Goal: Information Seeking & Learning: Find specific fact

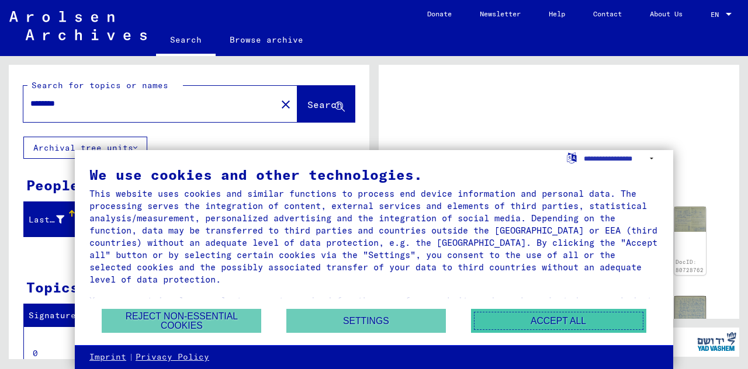
click at [582, 321] on button "Accept all" at bounding box center [558, 321] width 175 height 24
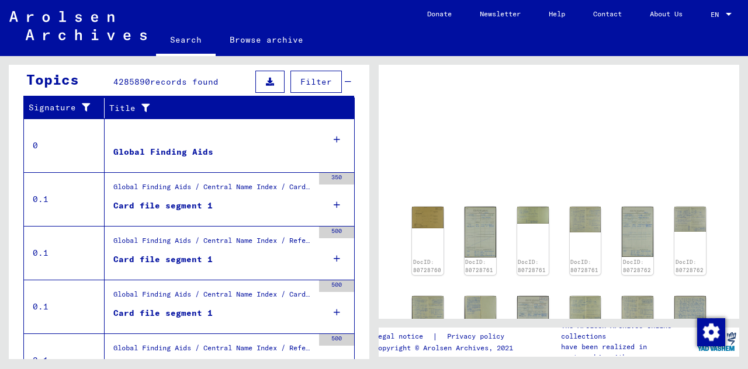
scroll to position [210, 0]
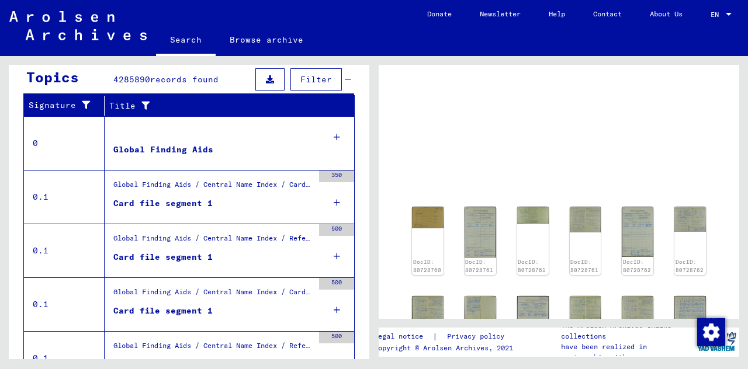
click at [640, 232] on img at bounding box center [637, 232] width 32 height 50
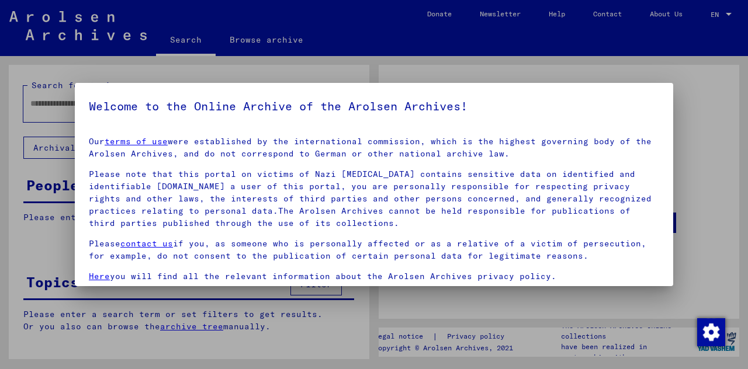
type input "********"
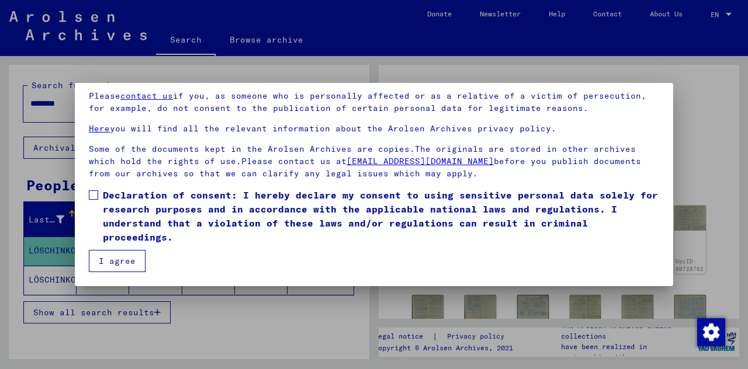
scroll to position [131, 0]
click at [119, 256] on button "I agree" at bounding box center [117, 261] width 57 height 22
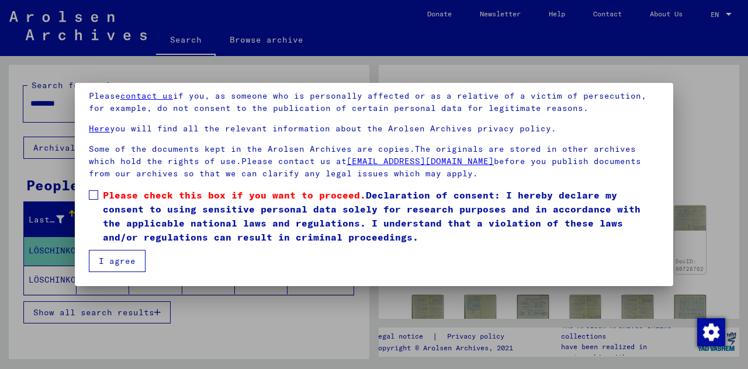
scroll to position [132, 0]
click at [98, 196] on span at bounding box center [93, 194] width 9 height 9
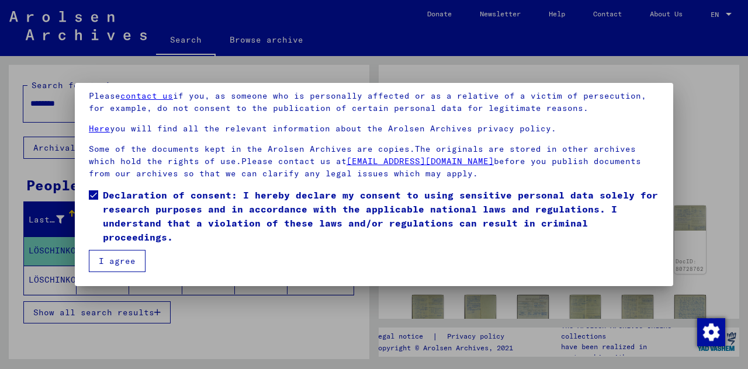
click at [127, 255] on button "I agree" at bounding box center [117, 261] width 57 height 22
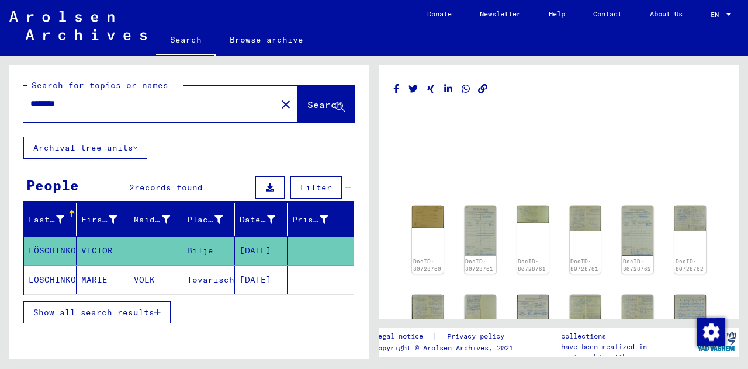
click at [481, 228] on img at bounding box center [480, 231] width 32 height 51
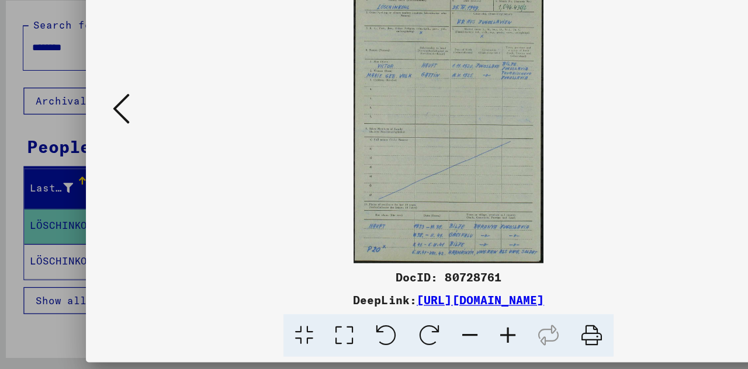
scroll to position [0, 0]
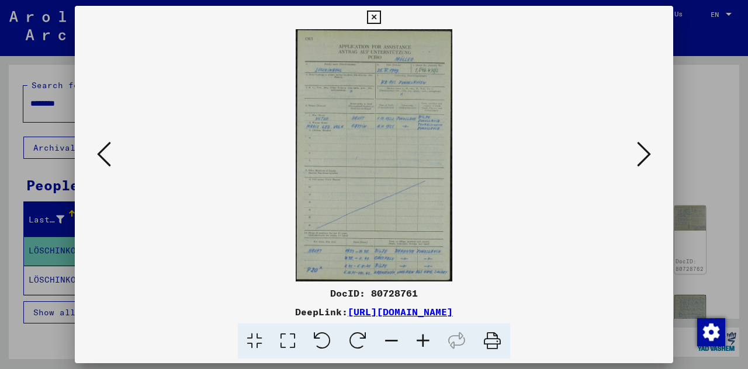
click at [651, 158] on button at bounding box center [643, 154] width 21 height 33
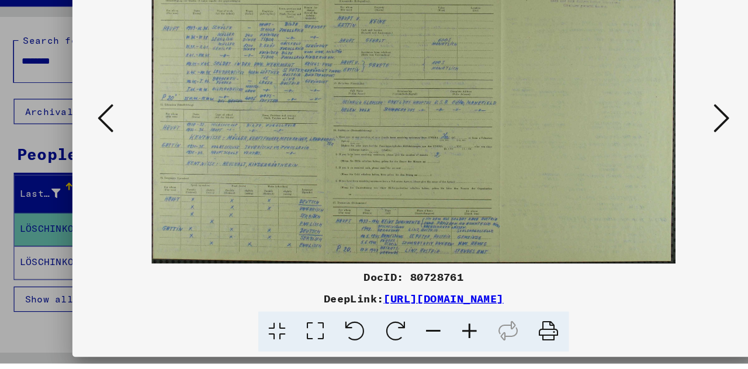
click at [647, 168] on icon at bounding box center [644, 154] width 14 height 28
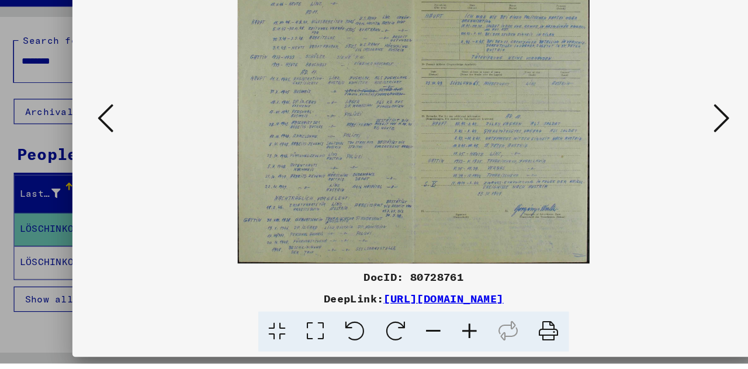
click at [425, 197] on img at bounding box center [373, 155] width 519 height 252
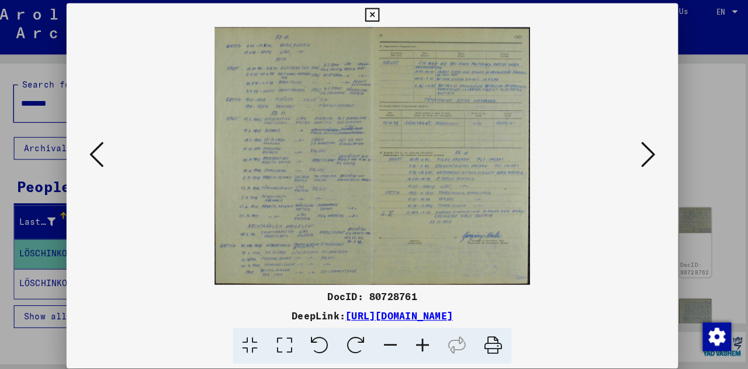
click at [644, 168] on icon at bounding box center [644, 154] width 14 height 28
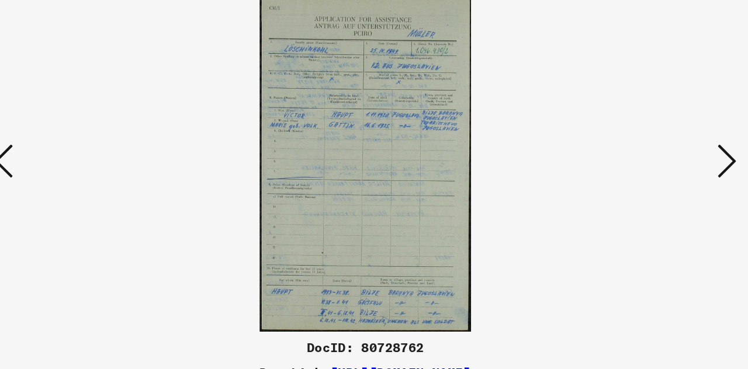
click at [647, 168] on icon at bounding box center [644, 154] width 14 height 28
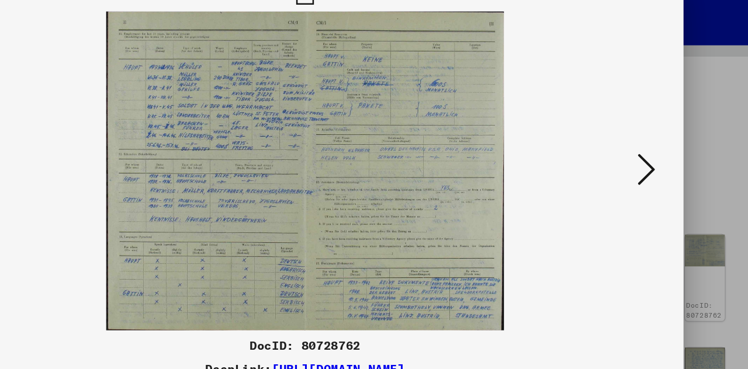
click at [647, 157] on icon at bounding box center [644, 154] width 14 height 28
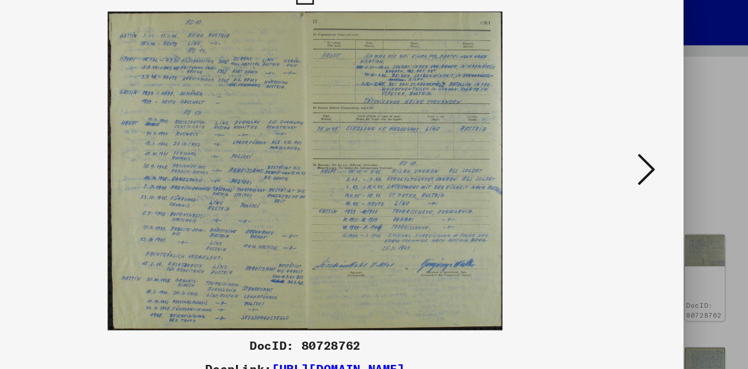
click at [644, 150] on icon at bounding box center [644, 154] width 14 height 28
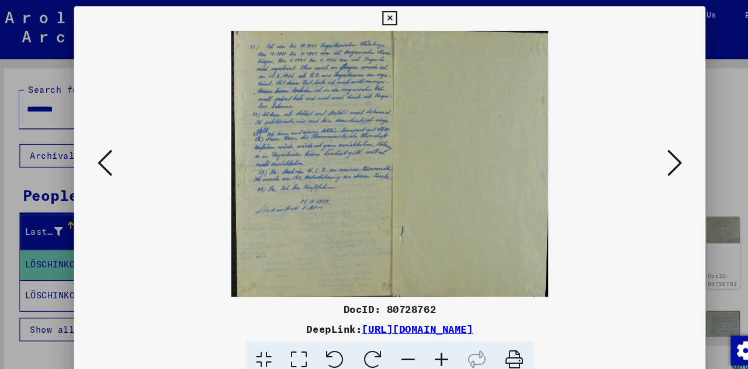
click at [645, 168] on icon at bounding box center [644, 154] width 14 height 28
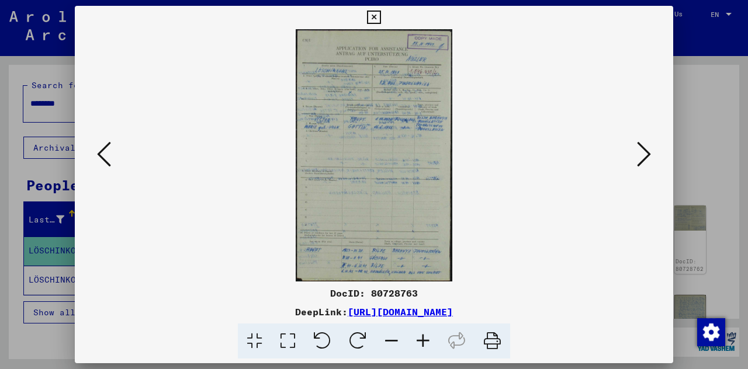
click at [648, 155] on icon at bounding box center [644, 154] width 14 height 28
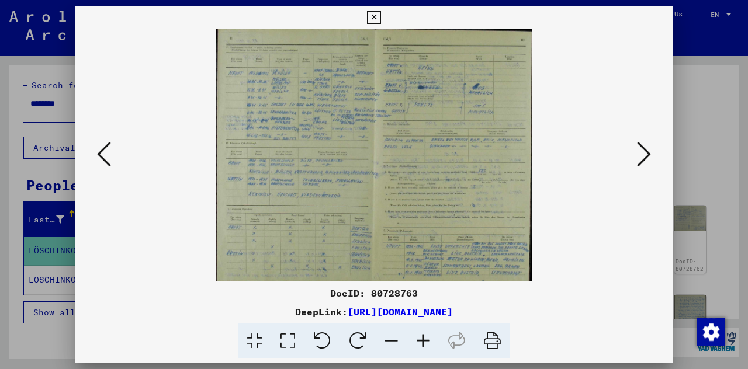
click at [642, 168] on icon at bounding box center [644, 154] width 14 height 28
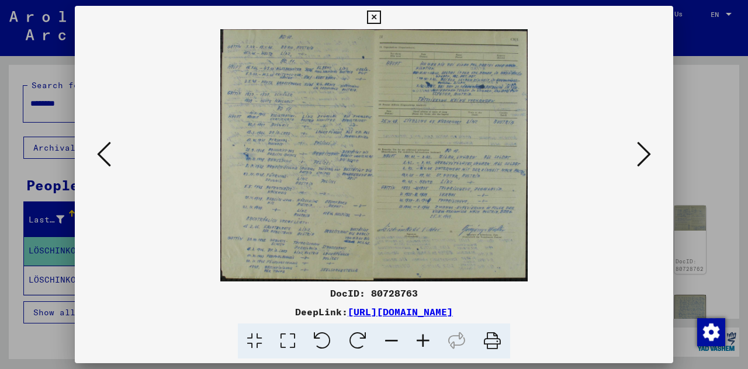
click at [648, 168] on icon at bounding box center [644, 154] width 14 height 28
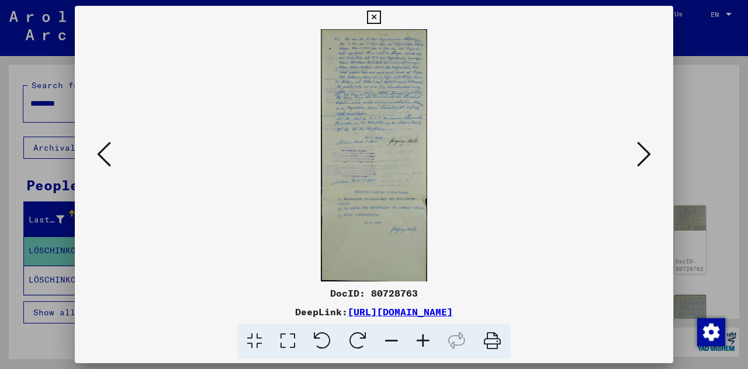
click at [646, 168] on icon at bounding box center [644, 154] width 14 height 28
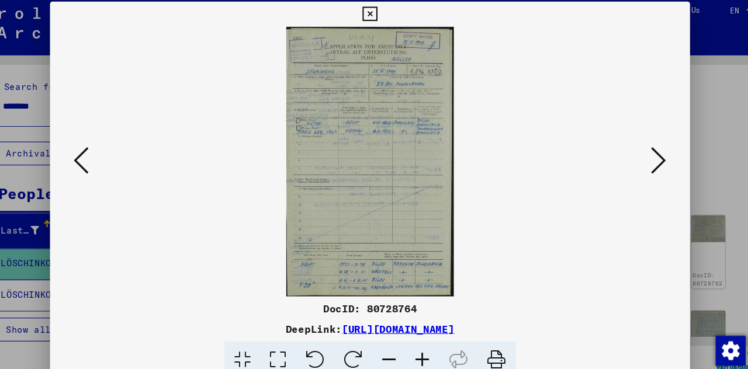
click at [648, 168] on icon at bounding box center [644, 154] width 14 height 28
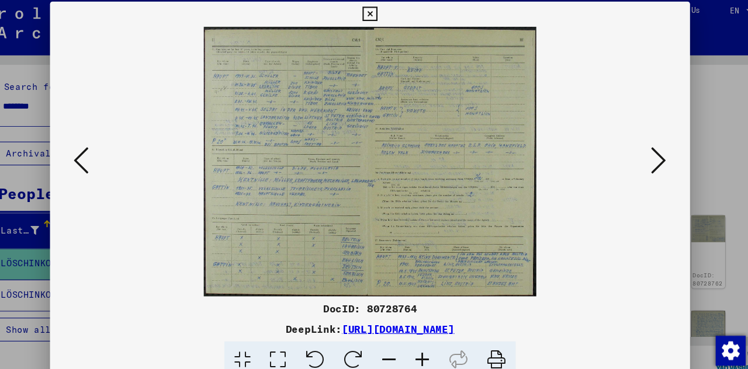
click at [375, 29] on button at bounding box center [373, 17] width 20 height 23
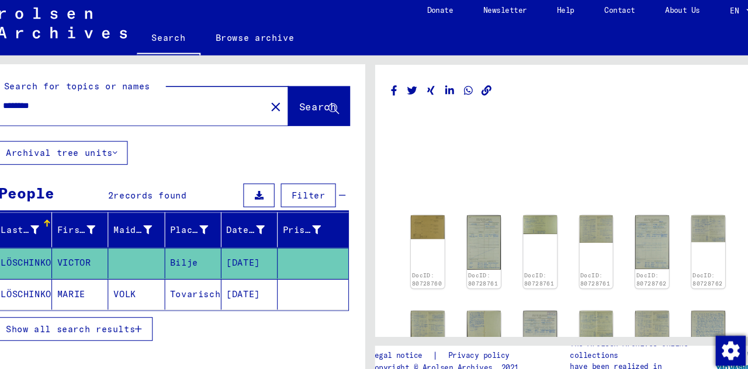
scroll to position [46, 0]
click at [110, 307] on span "Show all search results" at bounding box center [93, 312] width 121 height 11
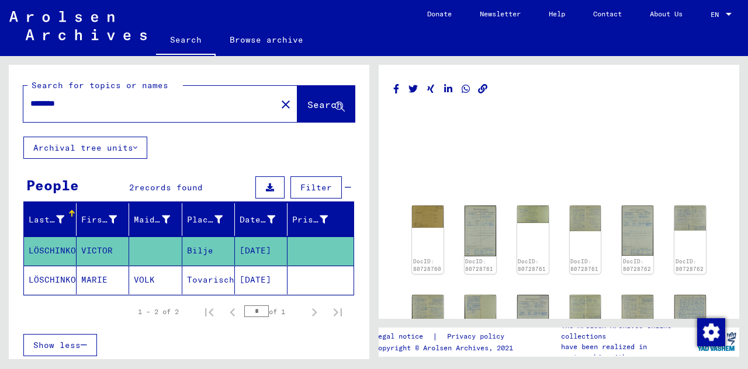
scroll to position [0, 0]
